Goal: Information Seeking & Learning: Learn about a topic

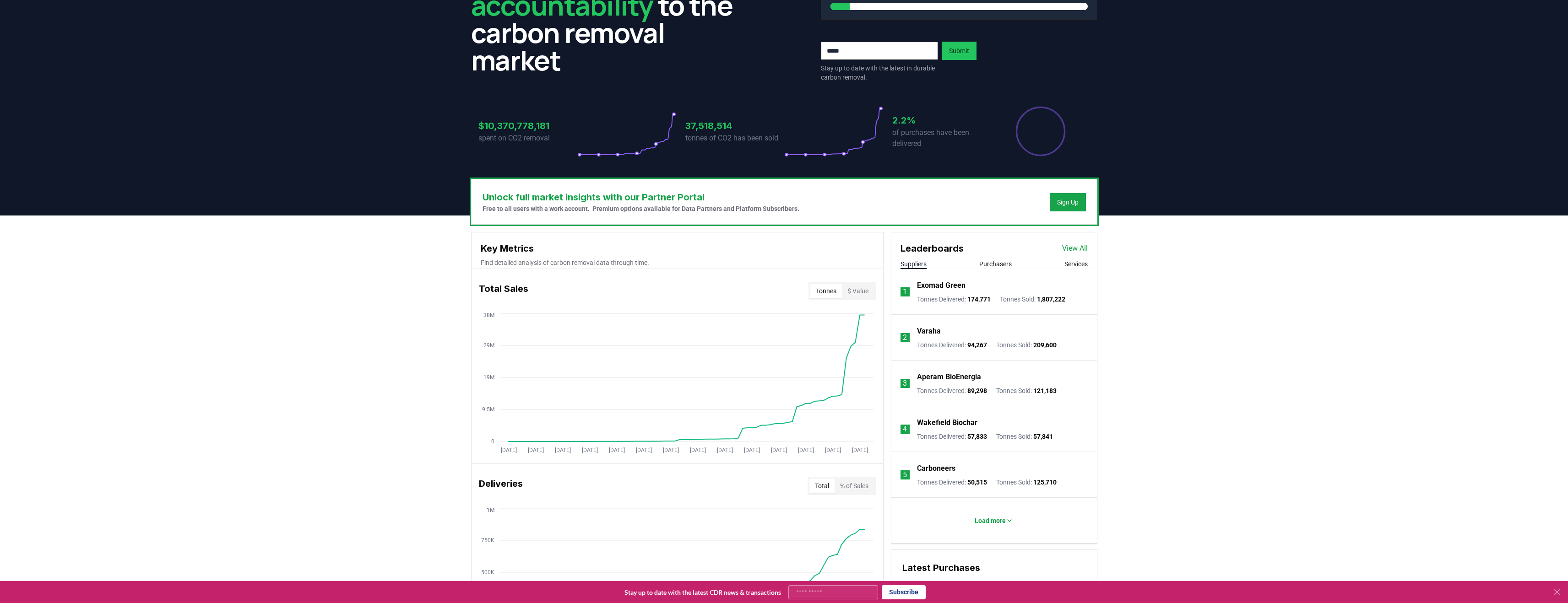
scroll to position [167, 0]
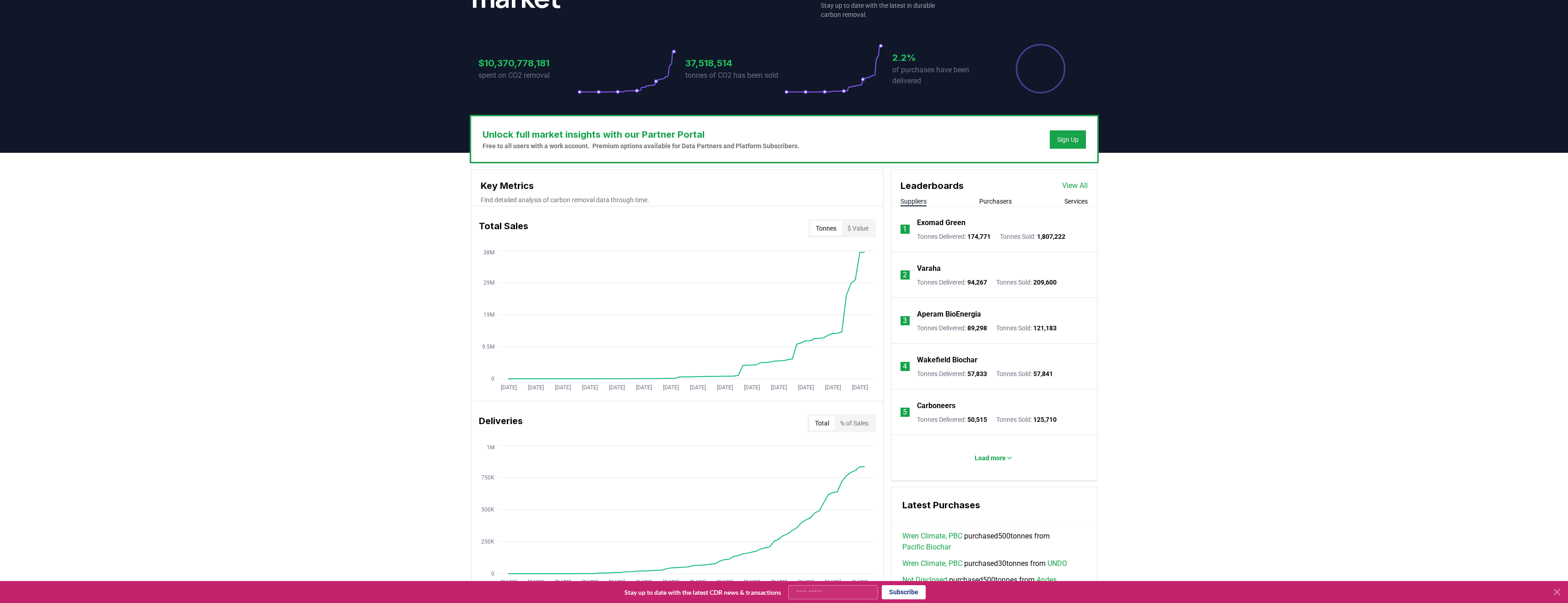
click at [945, 406] on p "Carboneers" at bounding box center [936, 406] width 38 height 11
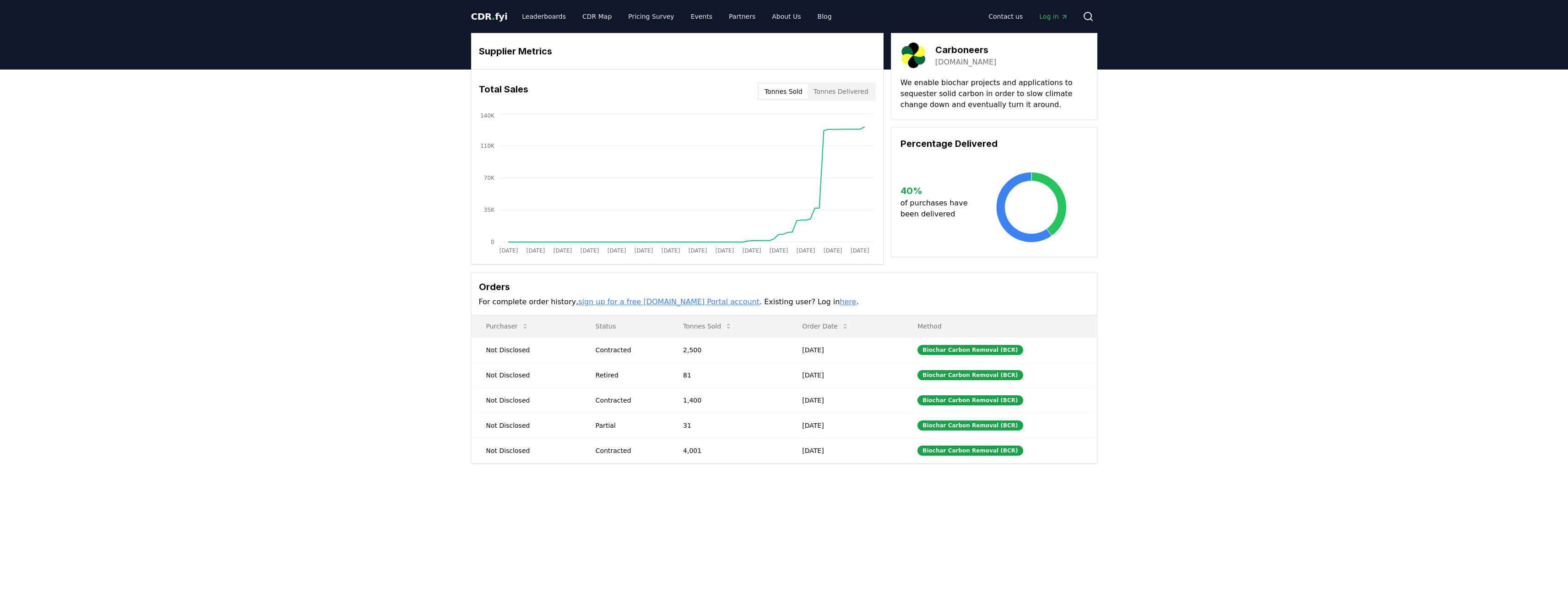
click at [919, 57] on img at bounding box center [913, 55] width 26 height 26
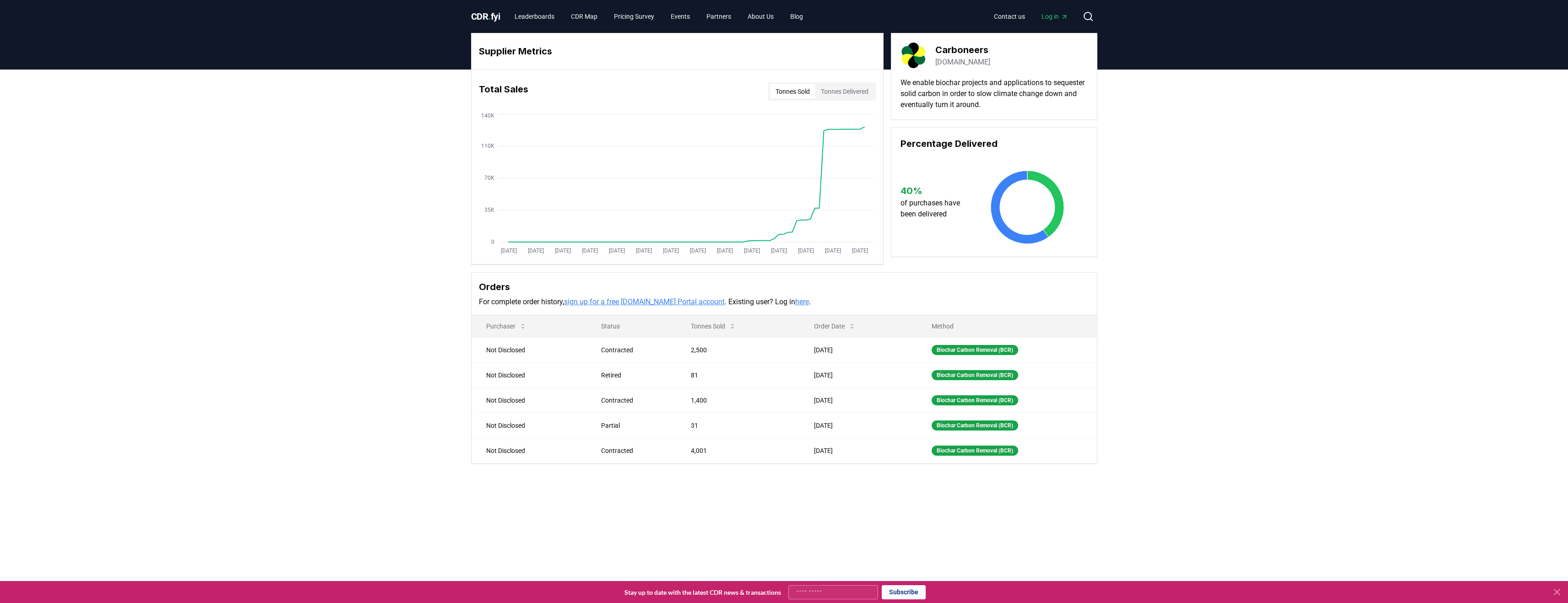
click at [856, 91] on button "Tonnes Delivered" at bounding box center [845, 91] width 58 height 15
click at [791, 91] on button "Tonnes Sold" at bounding box center [793, 91] width 45 height 15
click at [498, 19] on span "CDR . fyi" at bounding box center [486, 16] width 29 height 11
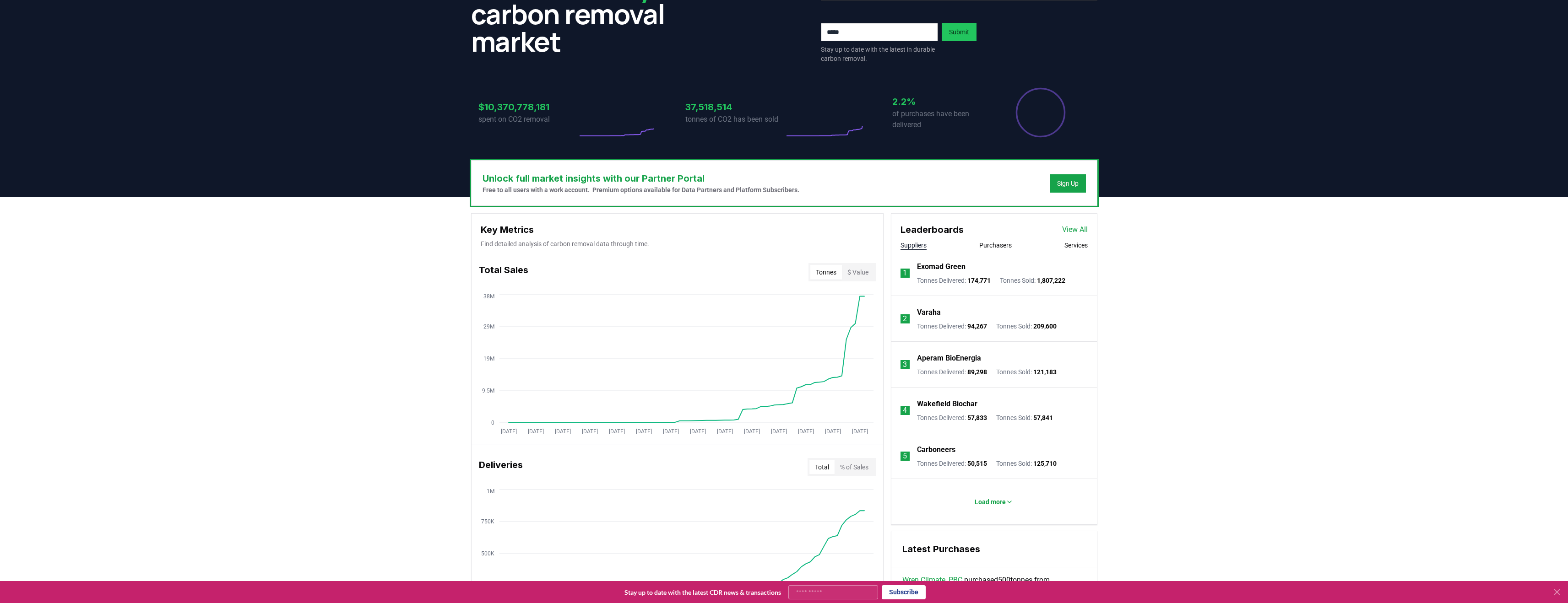
scroll to position [305, 0]
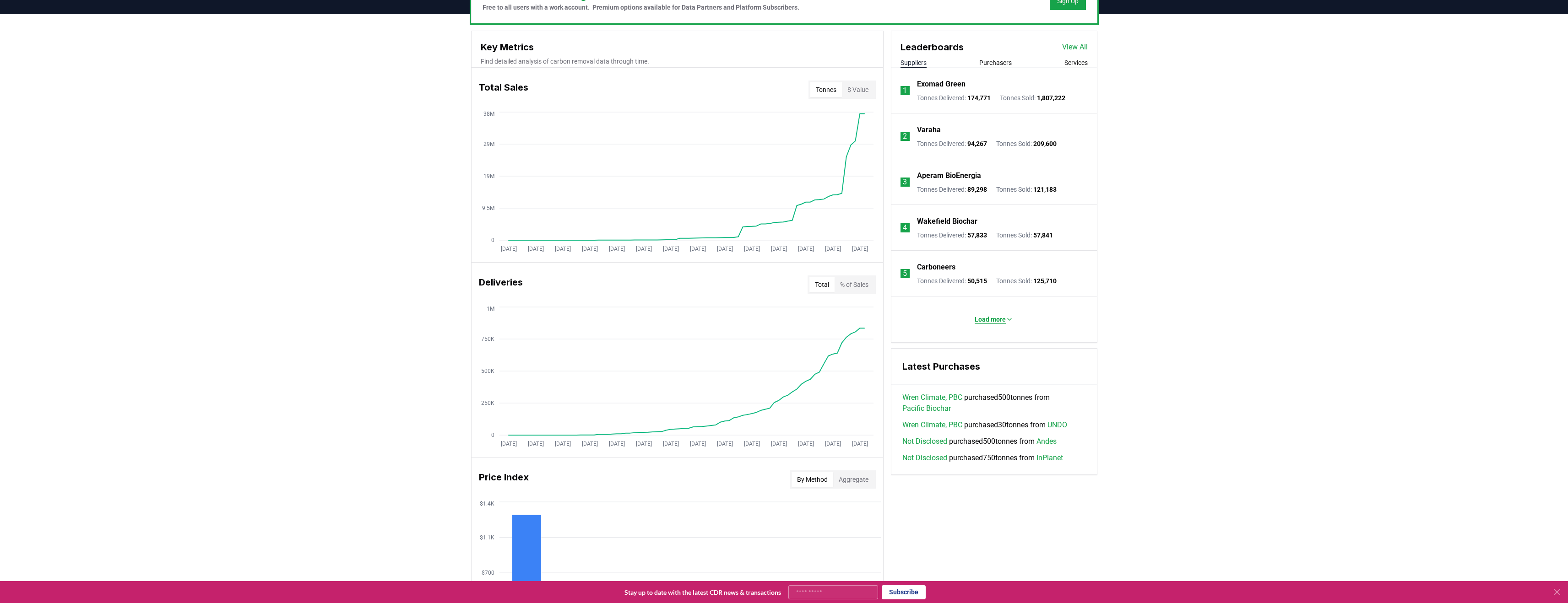
click at [986, 312] on button "Load more" at bounding box center [993, 319] width 53 height 18
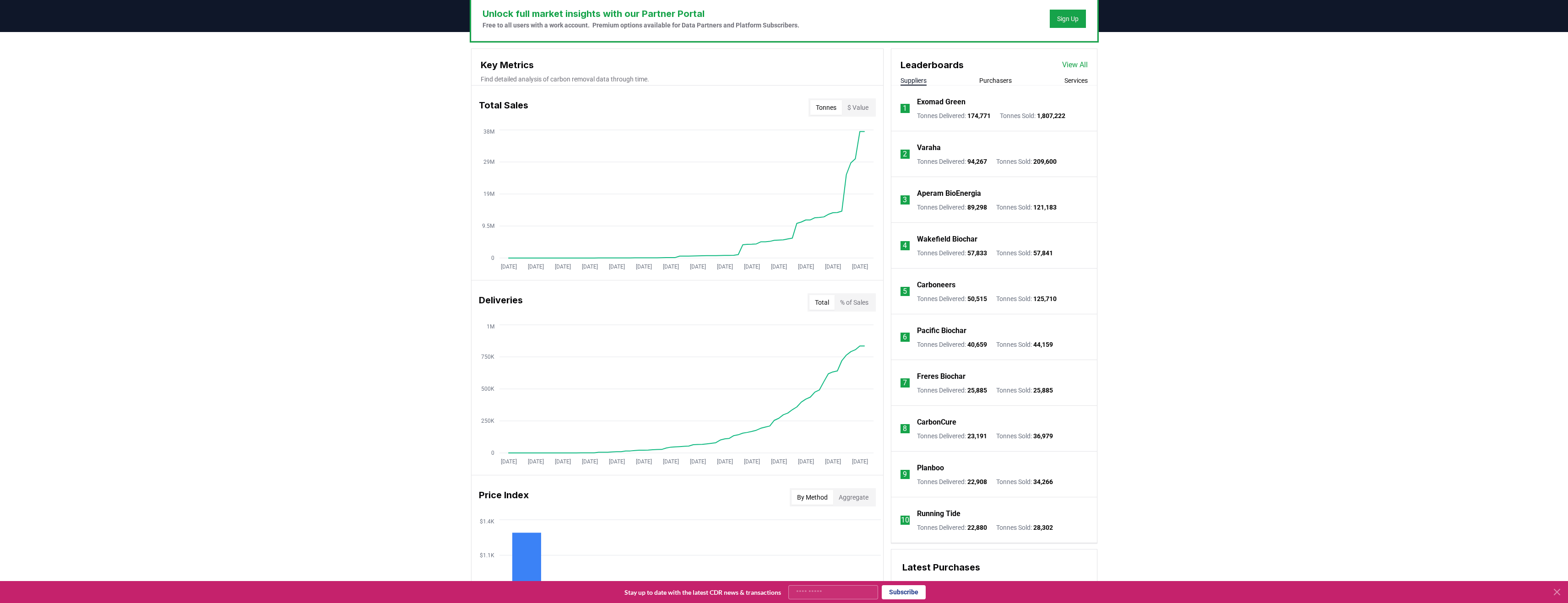
scroll to position [287, 0]
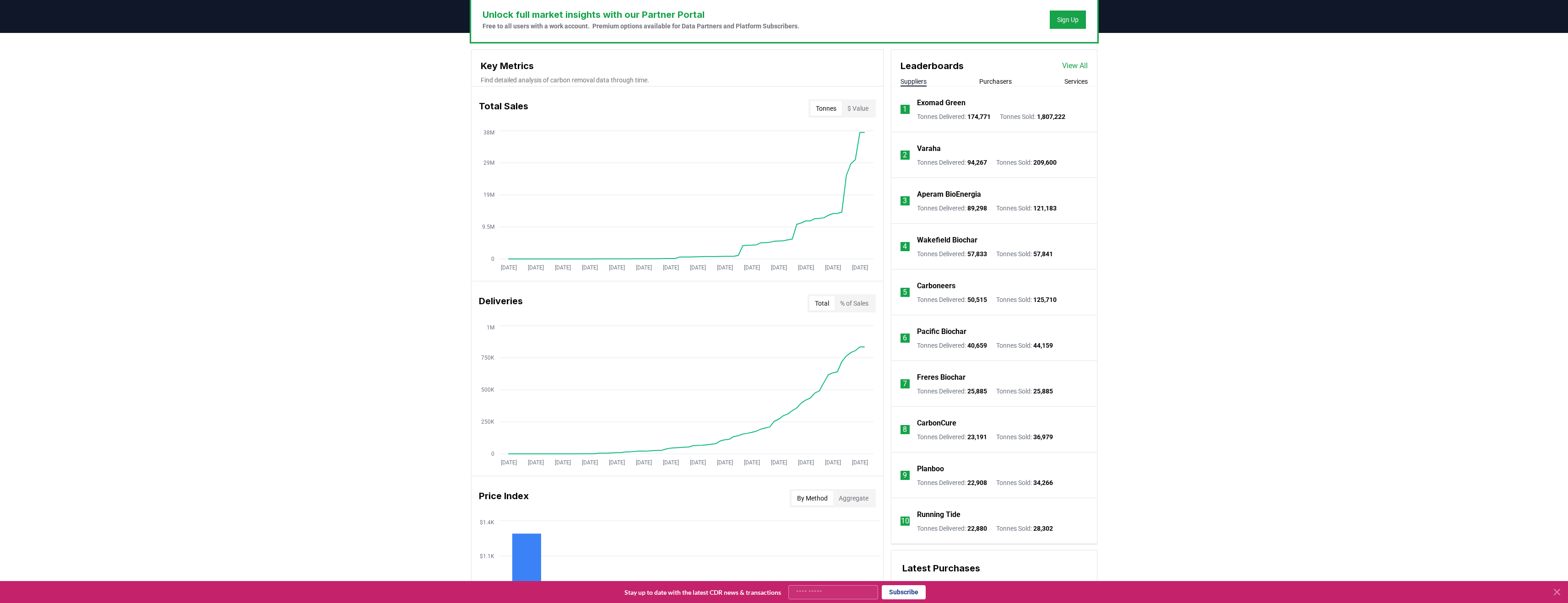
click at [909, 155] on li "2 Varaha Tonnes Delivered : 94,267 Tonnes Sold : 209,600" at bounding box center [994, 155] width 206 height 46
click at [923, 148] on p "Varaha" at bounding box center [928, 148] width 24 height 11
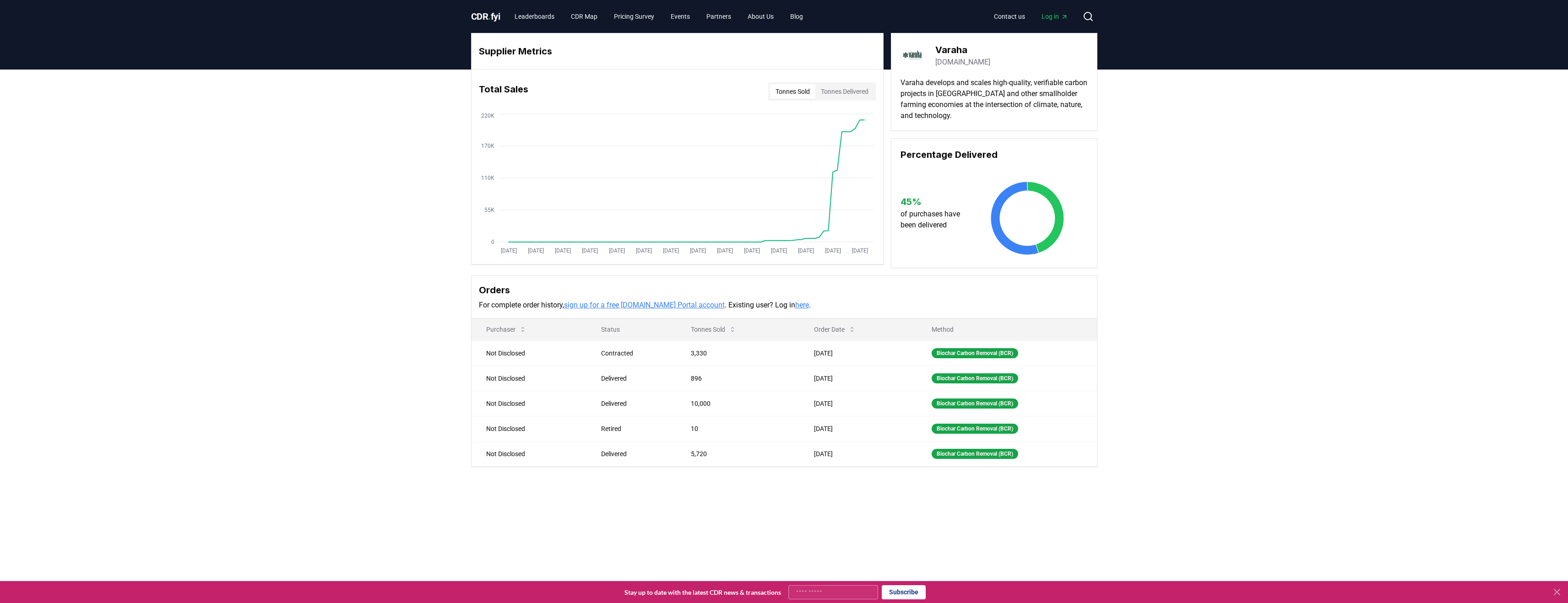
click at [838, 99] on div "Tonnes Sold Tonnes Delivered" at bounding box center [822, 91] width 108 height 18
click at [838, 96] on button "Tonnes Delivered" at bounding box center [845, 91] width 58 height 15
click at [794, 96] on button "Tonnes Sold" at bounding box center [793, 91] width 45 height 15
click at [479, 15] on span "CDR . fyi" at bounding box center [486, 16] width 29 height 11
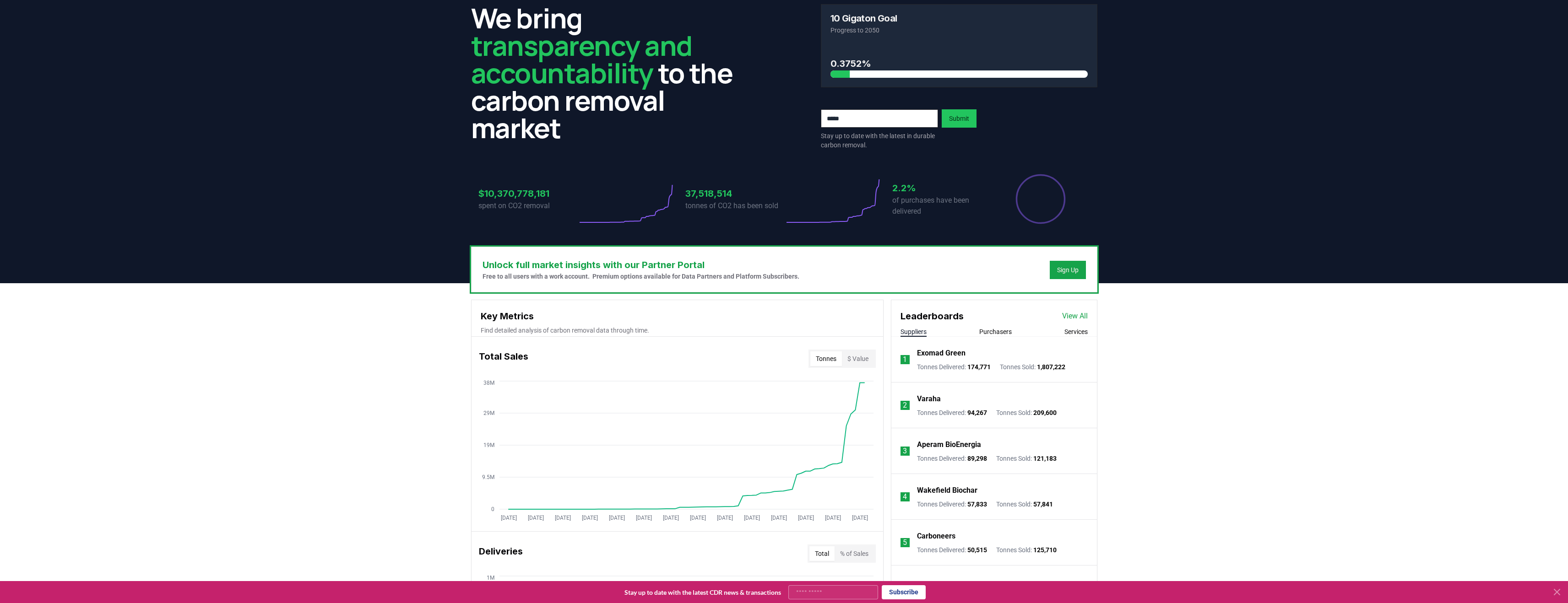
scroll to position [59, 0]
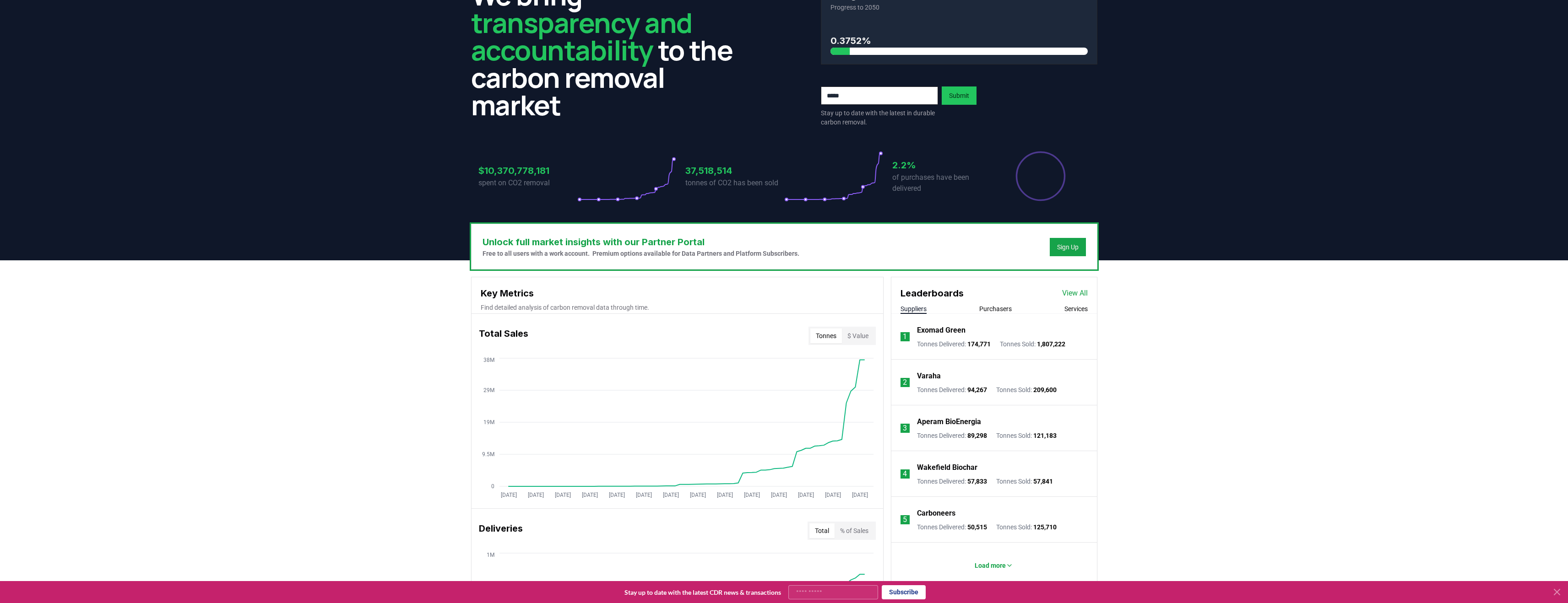
click at [925, 335] on p "Exomad Green" at bounding box center [941, 330] width 49 height 11
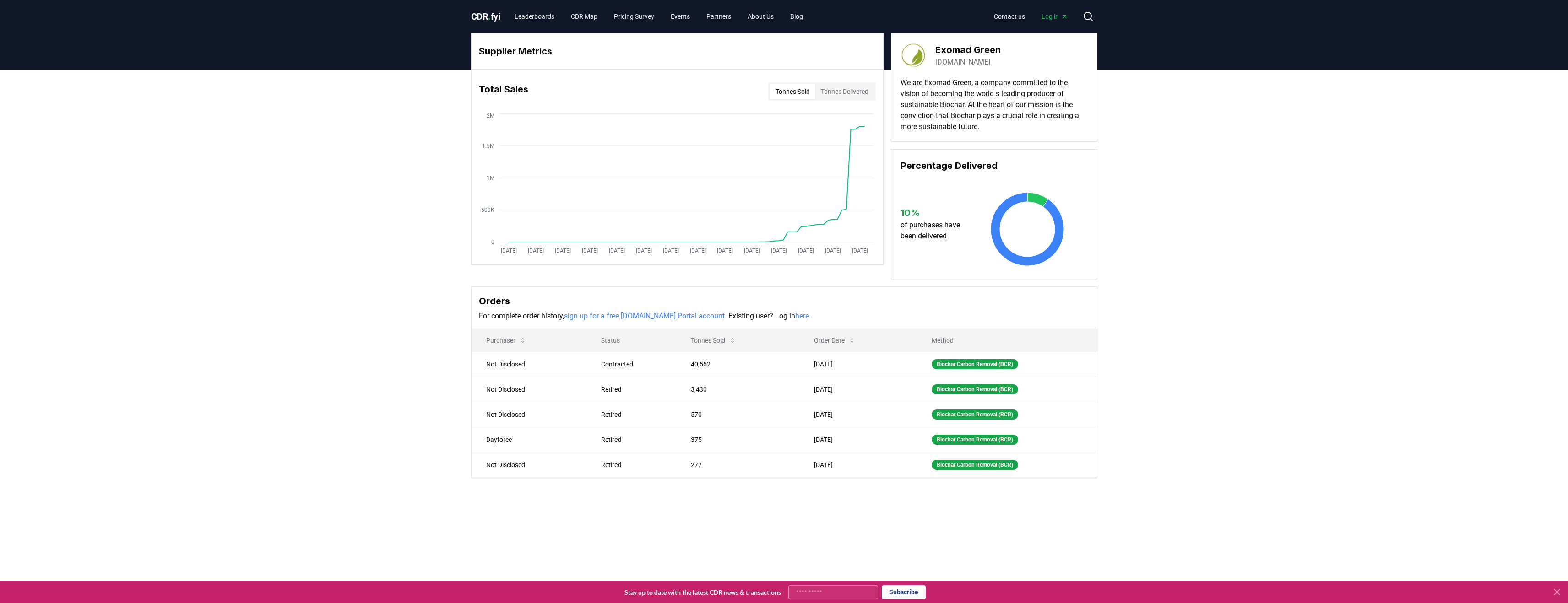
click at [500, 12] on span "CDR . fyi" at bounding box center [486, 16] width 29 height 11
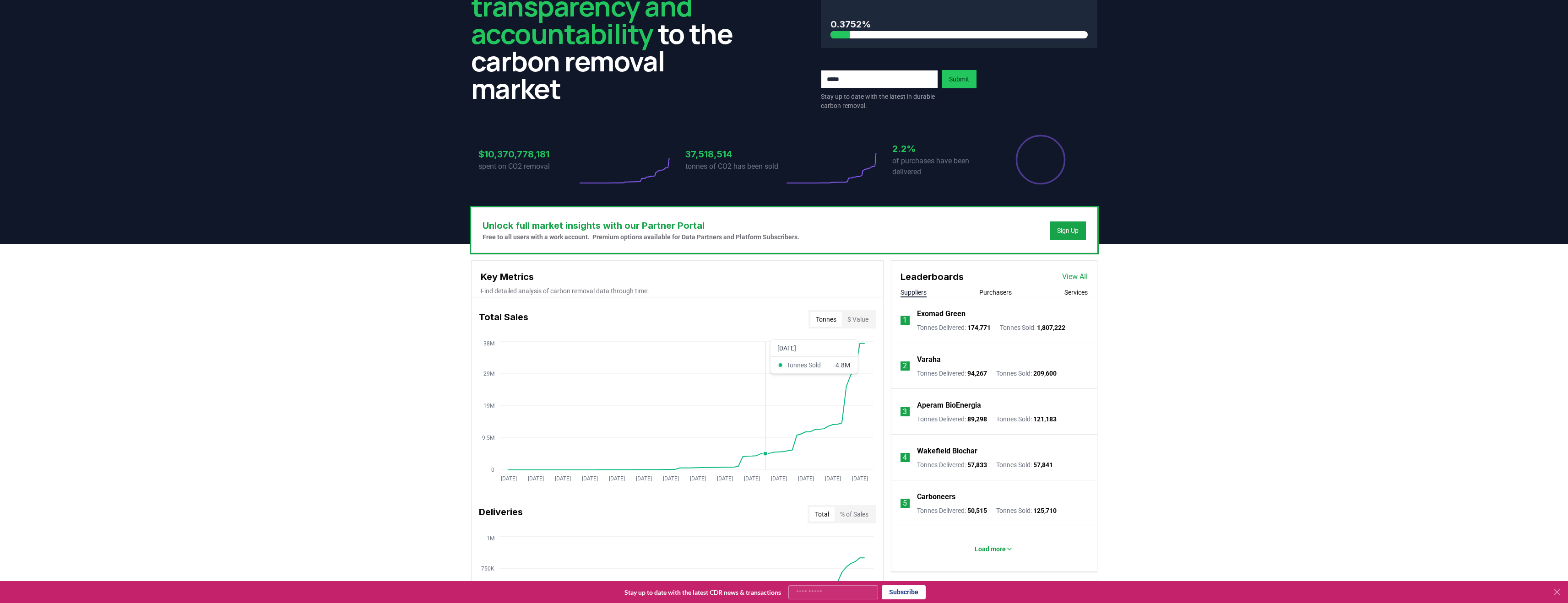
scroll to position [291, 0]
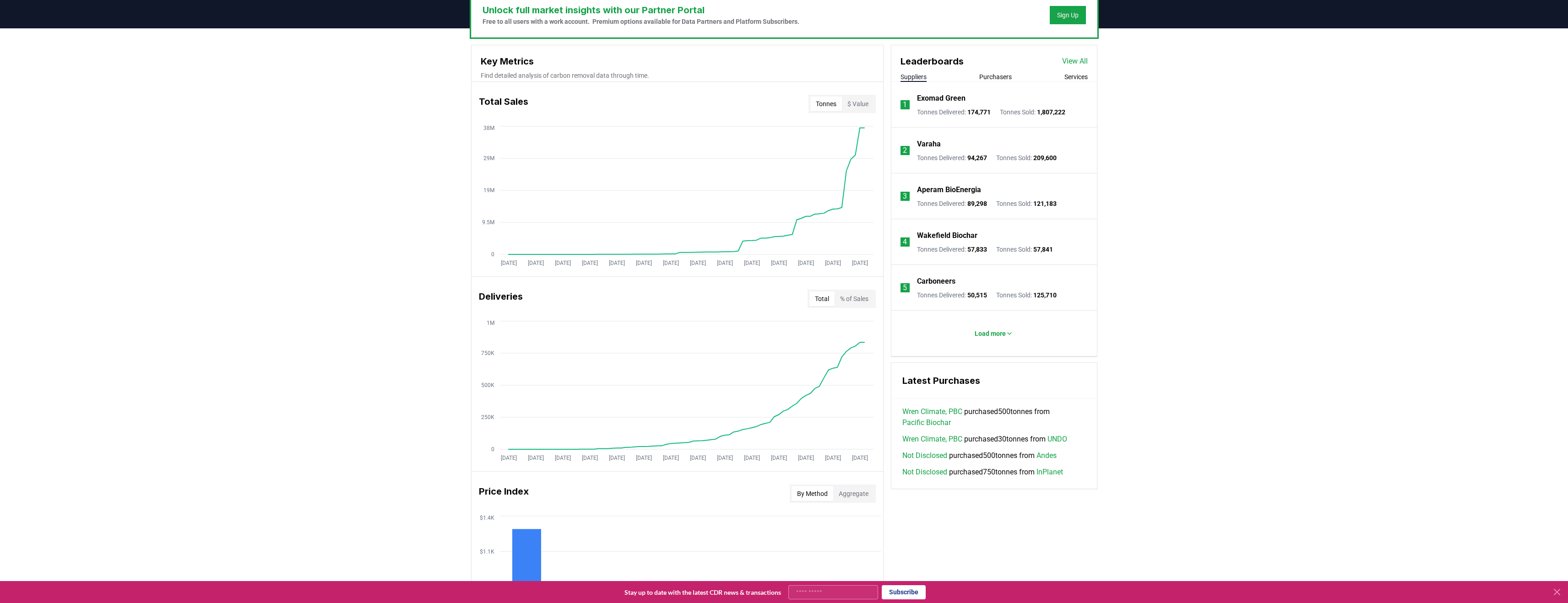
click at [903, 197] on p "3" at bounding box center [905, 197] width 4 height 11
click at [918, 192] on p "Aperam BioEnergia" at bounding box center [948, 190] width 64 height 11
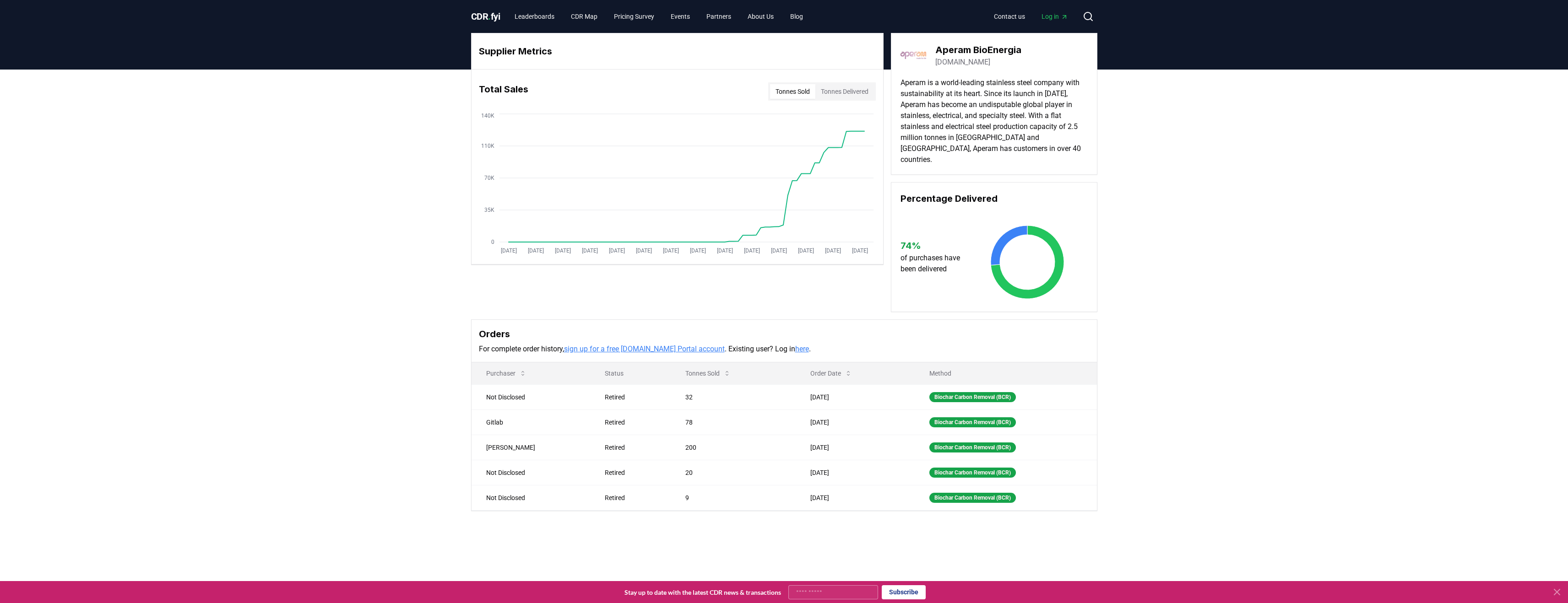
click at [489, 14] on span "." at bounding box center [489, 16] width 3 height 11
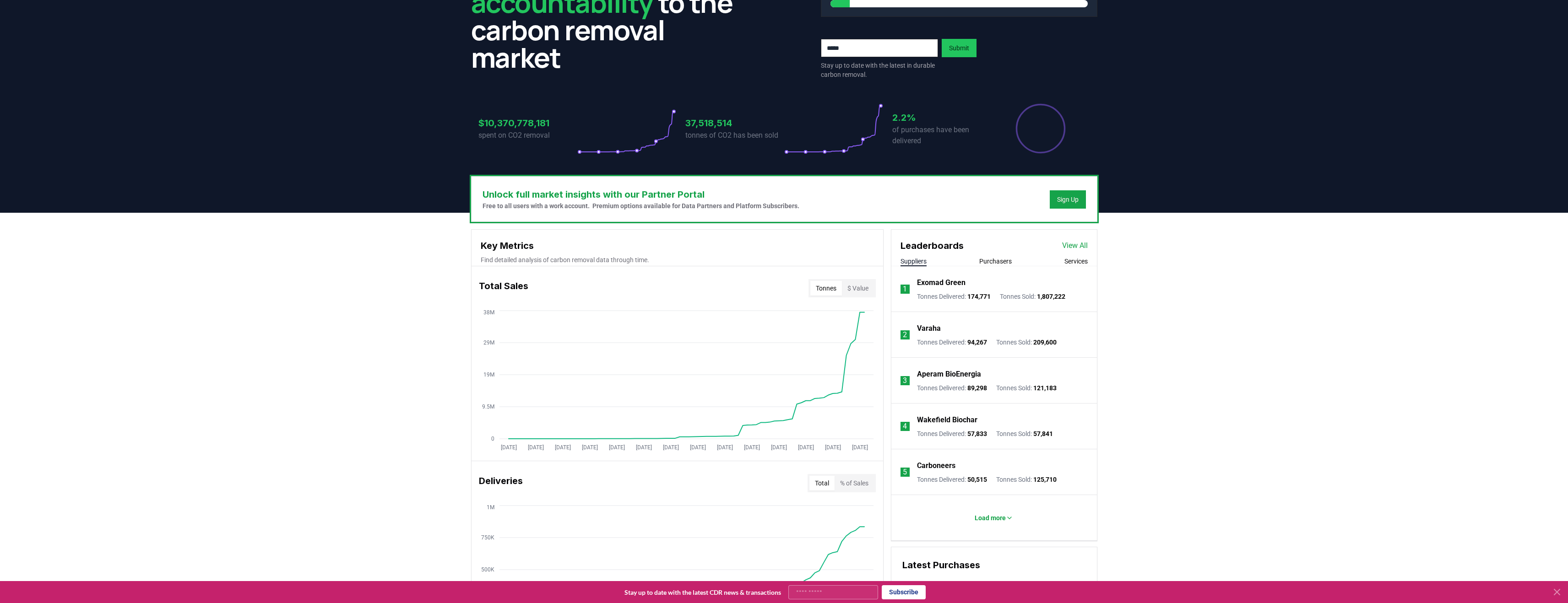
scroll to position [248, 0]
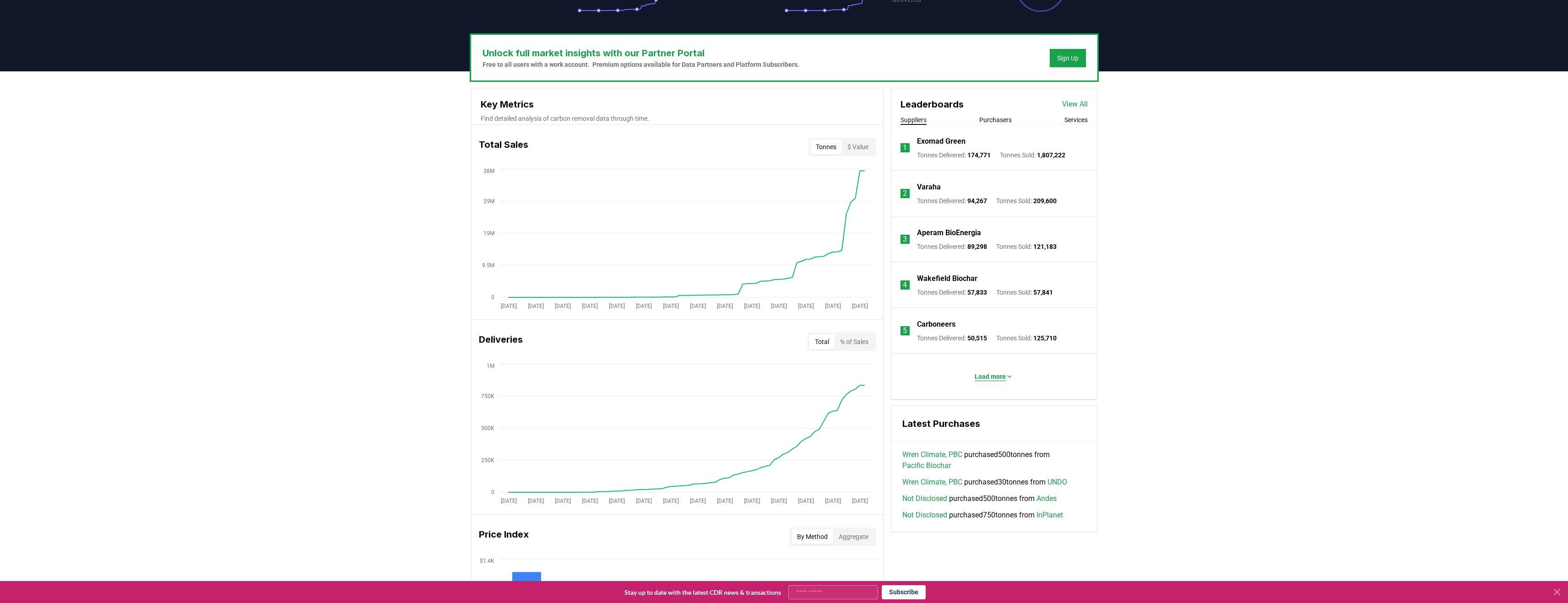
click at [988, 374] on p "Load more" at bounding box center [990, 376] width 31 height 9
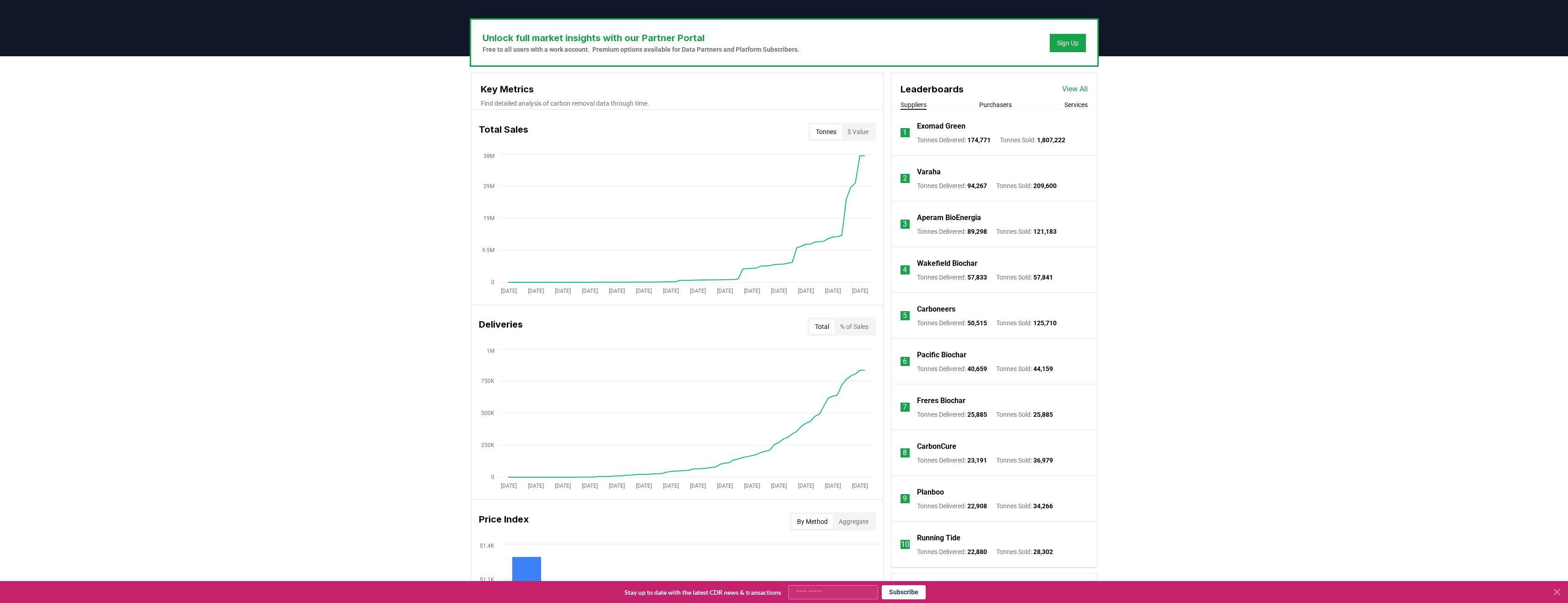
scroll to position [263, 0]
click at [847, 328] on button "% of Sales" at bounding box center [854, 326] width 40 height 15
click at [821, 328] on button "Total" at bounding box center [822, 326] width 25 height 15
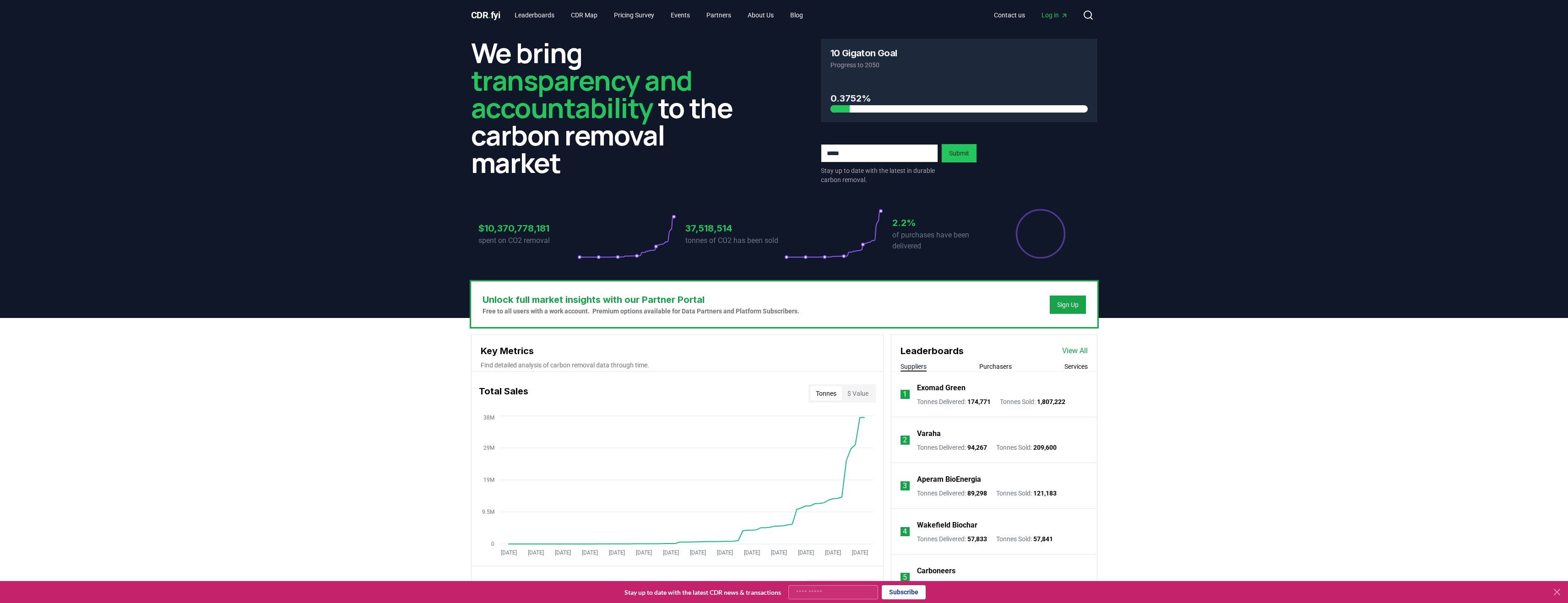
scroll to position [2, 0]
